Goal: Transaction & Acquisition: Purchase product/service

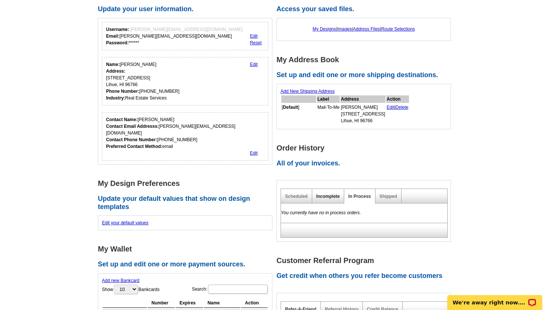
scroll to position [101, 0]
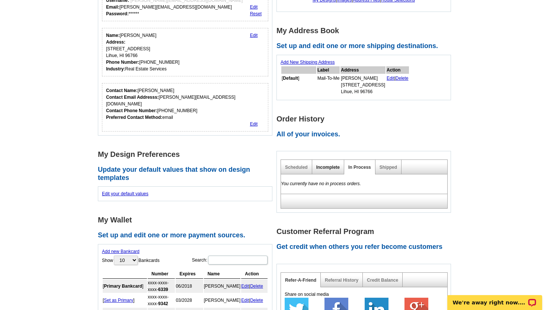
click at [328, 166] on link "Incomplete" at bounding box center [327, 166] width 23 height 5
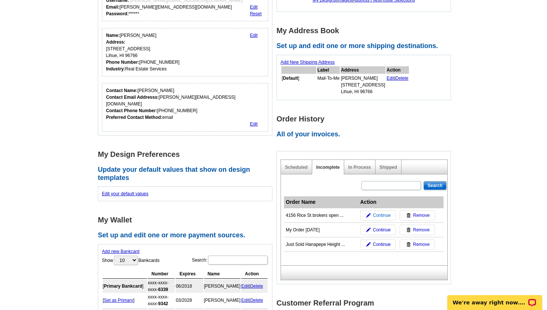
click at [380, 215] on span "Continue" at bounding box center [382, 215] width 18 height 7
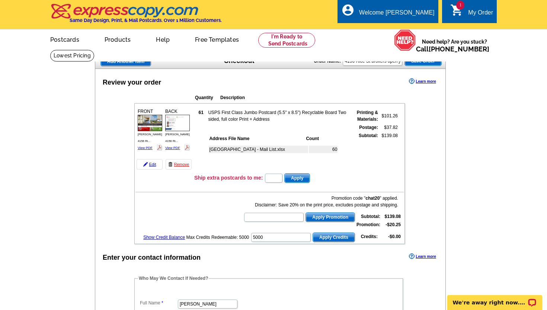
click at [152, 125] on img at bounding box center [150, 123] width 25 height 16
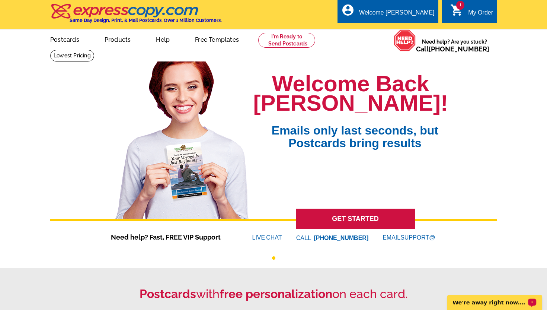
click at [476, 301] on p "We're away right now. Please check back later!" at bounding box center [490, 302] width 74 height 6
click at [477, 13] on div "My Order" at bounding box center [480, 14] width 25 height 10
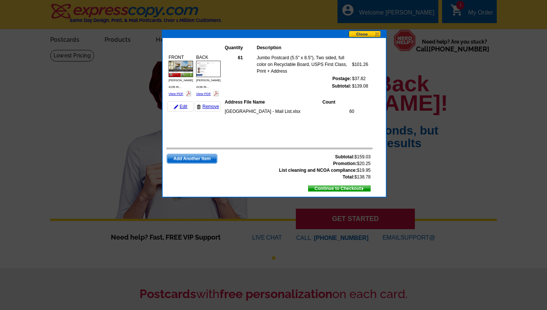
click at [330, 189] on span "Continue to Checkout" at bounding box center [339, 188] width 62 height 8
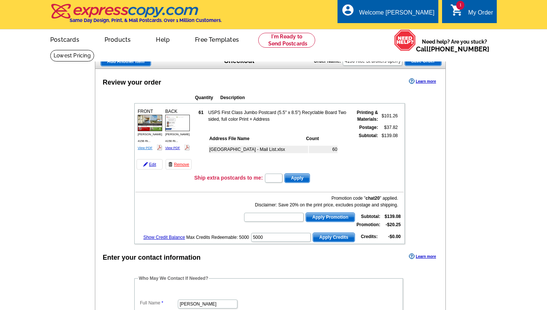
click at [143, 149] on link "View PDF" at bounding box center [145, 148] width 15 height 4
click at [176, 131] on img at bounding box center [177, 123] width 25 height 16
click at [327, 239] on span "Apply Credits" at bounding box center [334, 237] width 42 height 9
click at [221, 150] on td "[GEOGRAPHIC_DATA] - Mail List.xlsx" at bounding box center [258, 148] width 99 height 7
click at [346, 168] on div "LIHUE TOWNHOUSE - Mail List.xlsx 60" at bounding box center [278, 156] width 140 height 27
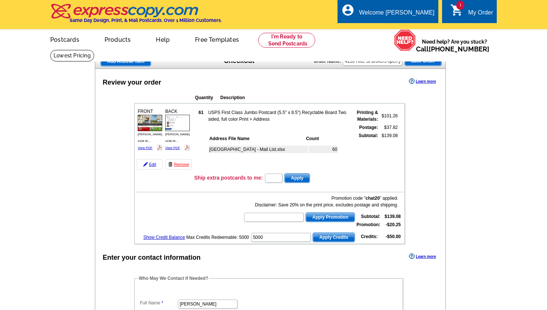
click at [335, 148] on td "60" at bounding box center [323, 148] width 29 height 7
click at [334, 149] on td "60" at bounding box center [323, 148] width 29 height 7
click at [268, 149] on td "[GEOGRAPHIC_DATA] - Mail List.xlsx" at bounding box center [258, 148] width 99 height 7
click at [412, 26] on link "My Account" at bounding box center [416, 28] width 32 height 7
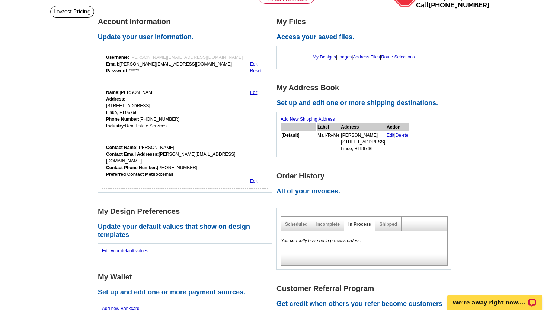
scroll to position [42, 0]
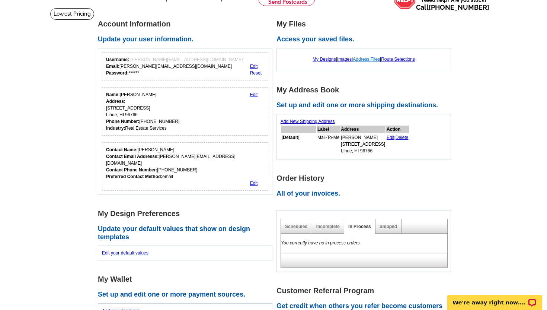
click at [370, 57] on link "Address Files" at bounding box center [366, 59] width 27 height 5
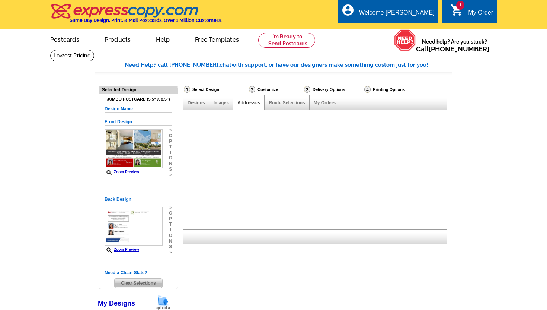
select select "785"
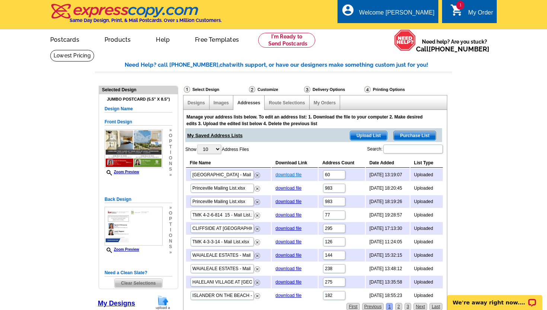
click at [275, 173] on link "download file" at bounding box center [288, 174] width 26 height 5
click at [468, 15] on div "My Order" at bounding box center [480, 14] width 25 height 10
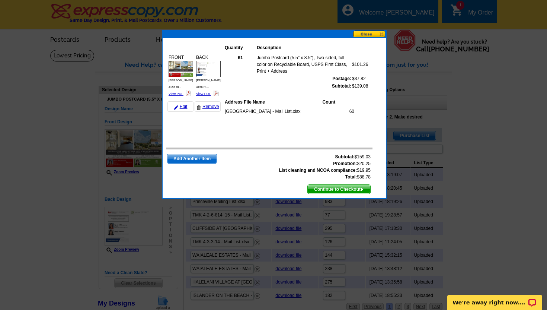
click at [329, 190] on span "Continue to Checkout" at bounding box center [339, 189] width 63 height 9
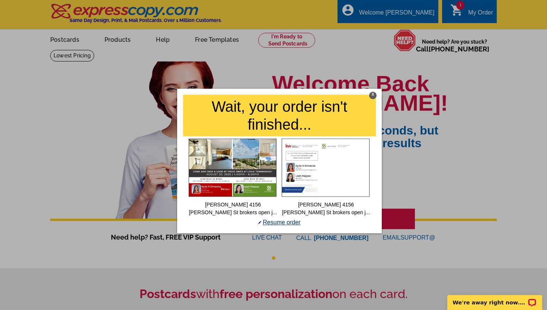
click at [283, 222] on link "Resume order" at bounding box center [279, 222] width 42 height 6
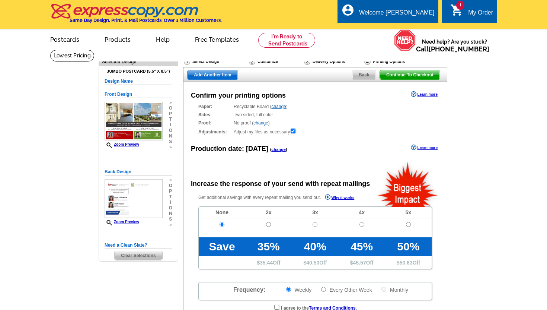
radio input "false"
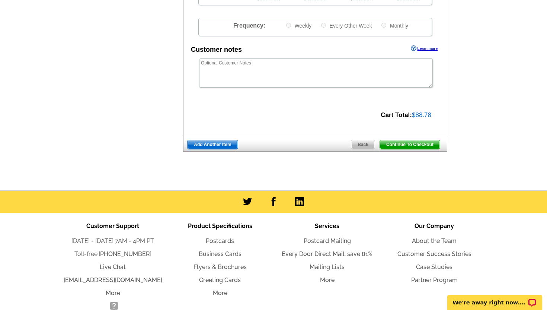
scroll to position [265, 0]
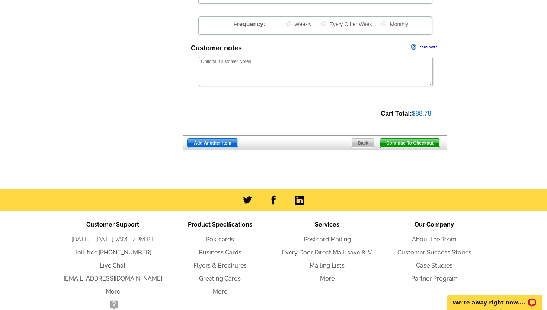
click at [413, 143] on span "Continue To Checkout" at bounding box center [410, 142] width 60 height 9
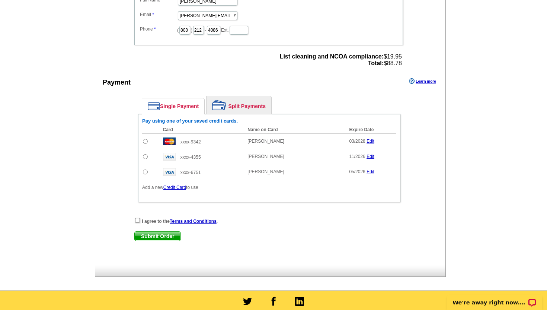
scroll to position [304, 0]
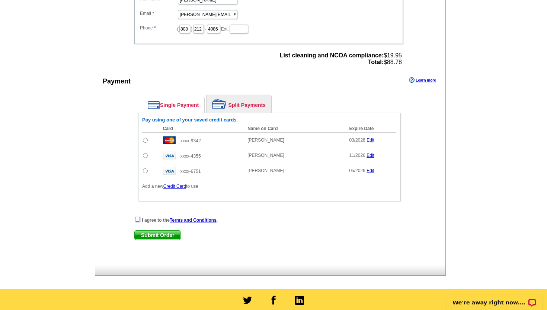
click at [136, 218] on input "checkbox" at bounding box center [137, 219] width 5 height 5
checkbox input "true"
click at [144, 143] on td at bounding box center [150, 140] width 17 height 16
click at [147, 140] on input "radio" at bounding box center [145, 140] width 5 height 5
radio input "true"
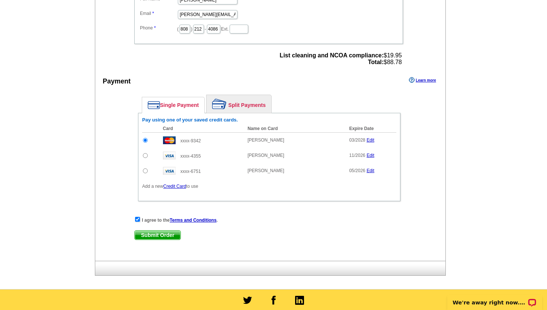
scroll to position [0, 0]
click at [171, 233] on span "Submit Order" at bounding box center [158, 234] width 46 height 9
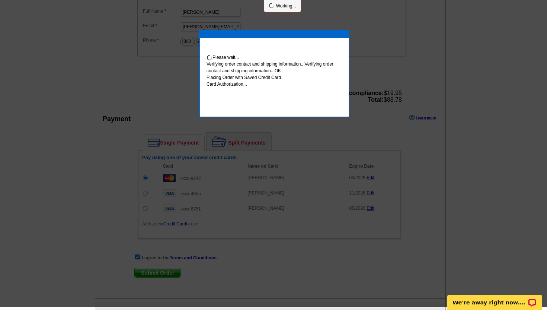
scroll to position [301, 0]
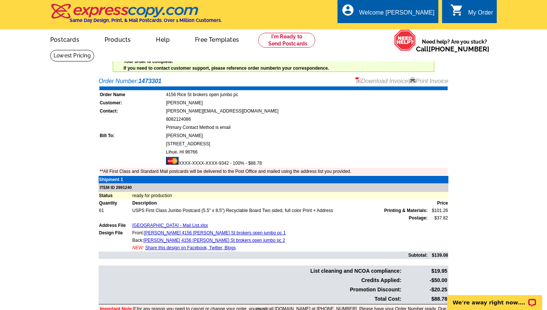
click at [374, 80] on link "Download Invoice" at bounding box center [381, 81] width 53 height 6
